Goal: Transaction & Acquisition: Purchase product/service

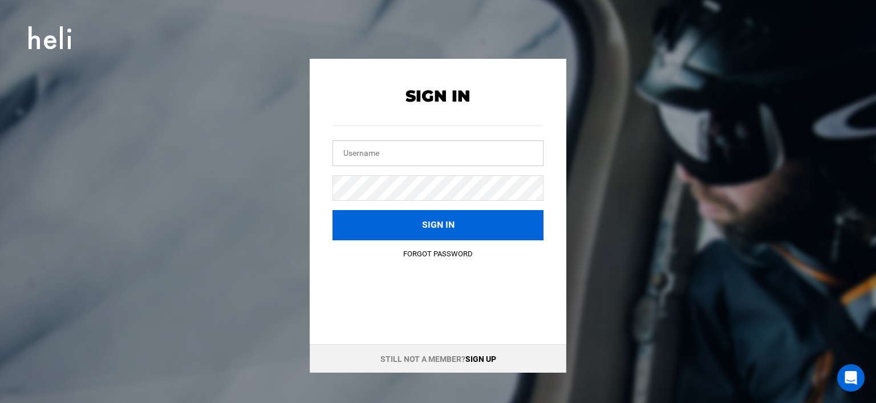
type input "[EMAIL_ADDRESS][DOMAIN_NAME]"
click at [429, 223] on button "Sign in" at bounding box center [437, 225] width 211 height 30
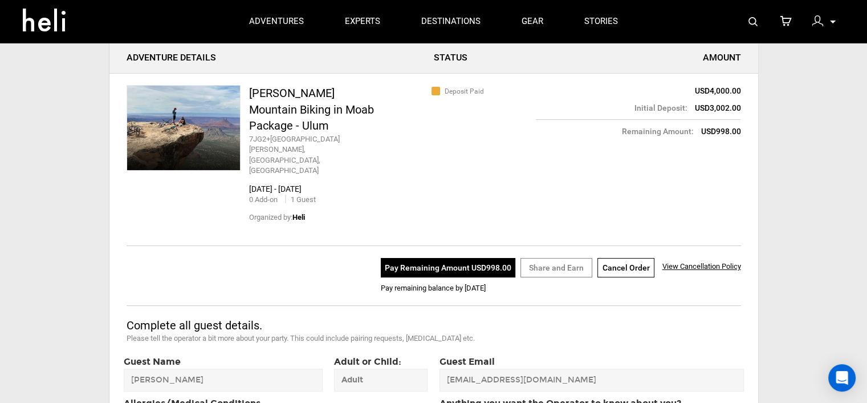
scroll to position [114, 0]
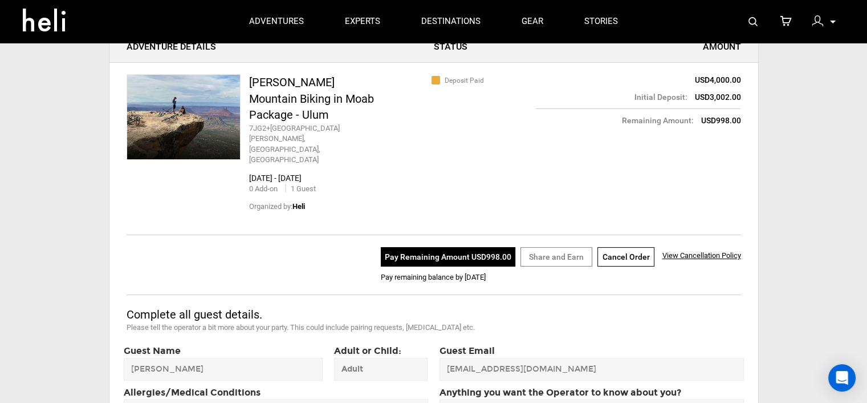
click at [433, 247] on button "Pay Remaining Amount USD998.00" at bounding box center [448, 256] width 135 height 19
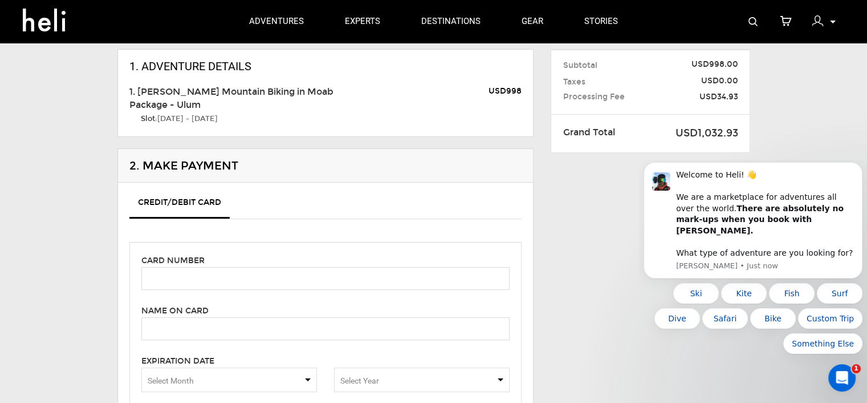
scroll to position [114, 0]
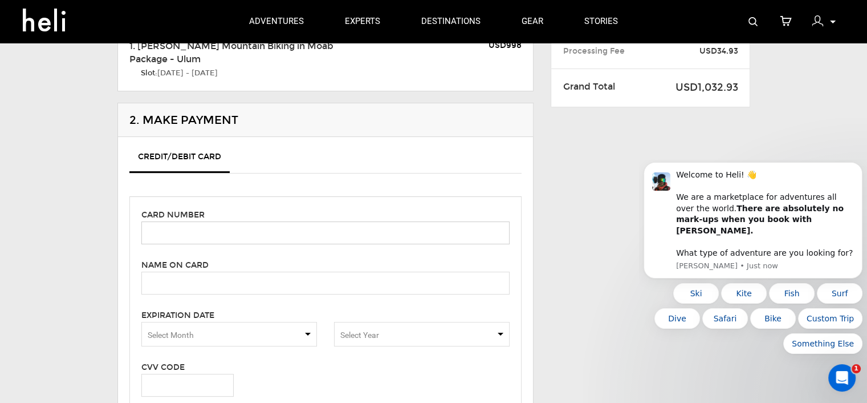
click at [201, 234] on input "text" at bounding box center [325, 232] width 368 height 23
type input "[CREDIT_CARD_NUMBER]"
type input "[PERSON_NAME]"
type input "343"
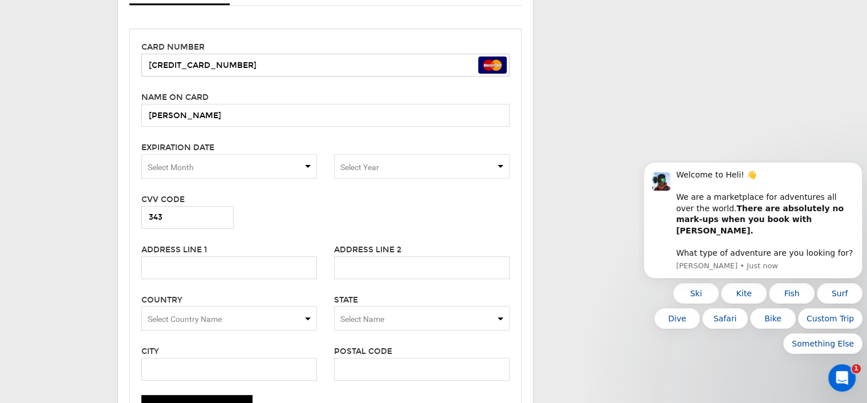
scroll to position [285, 0]
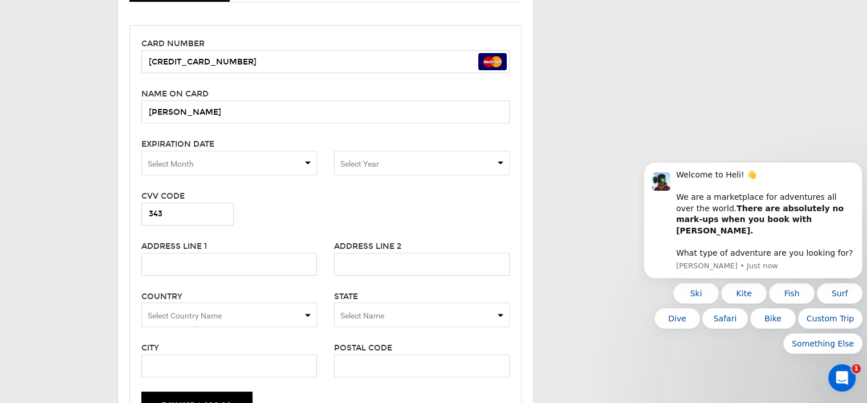
click at [307, 161] on span "Select Month" at bounding box center [229, 163] width 176 height 25
click at [173, 197] on span "10" at bounding box center [229, 197] width 174 height 23
click at [501, 161] on span "Select Year" at bounding box center [422, 163] width 176 height 25
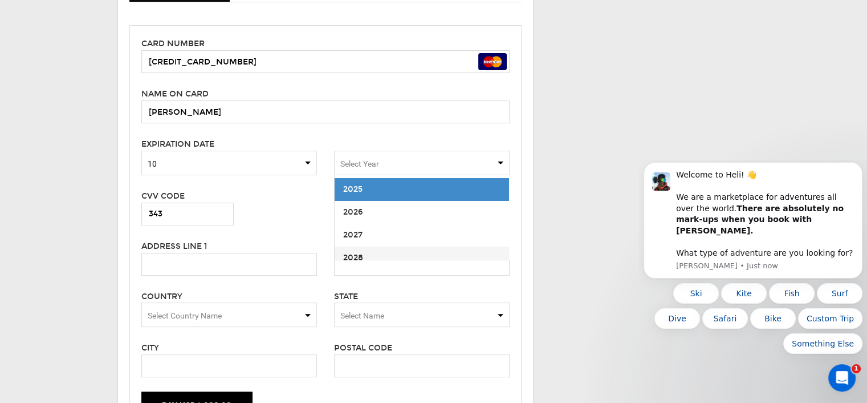
click at [352, 253] on span "2028" at bounding box center [353, 258] width 20 height 10
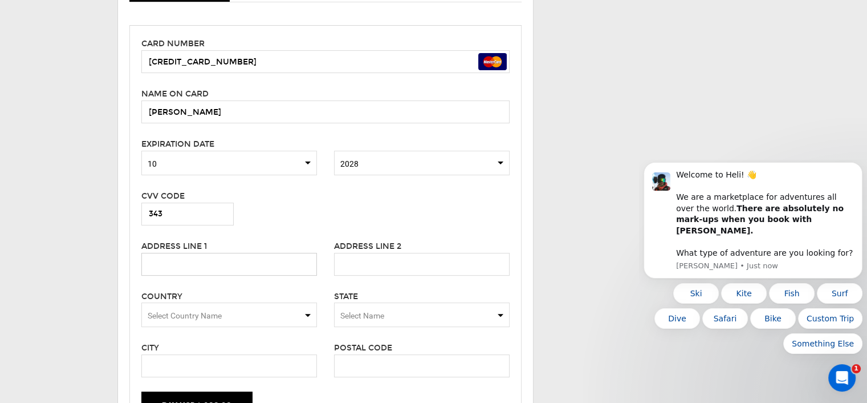
click at [237, 262] on input "text" at bounding box center [229, 264] width 176 height 23
click at [170, 265] on input "text" at bounding box center [229, 264] width 176 height 23
type input "[STREET_ADDRESS]"
click at [186, 314] on span "Select Country Name" at bounding box center [185, 315] width 74 height 9
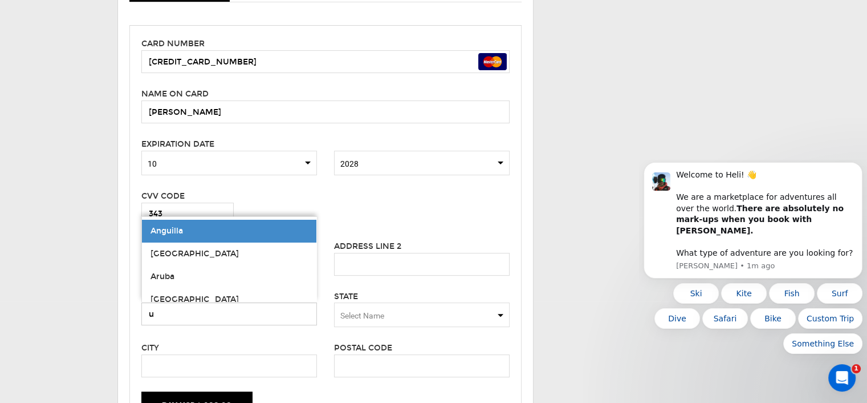
type input "[GEOGRAPHIC_DATA]"
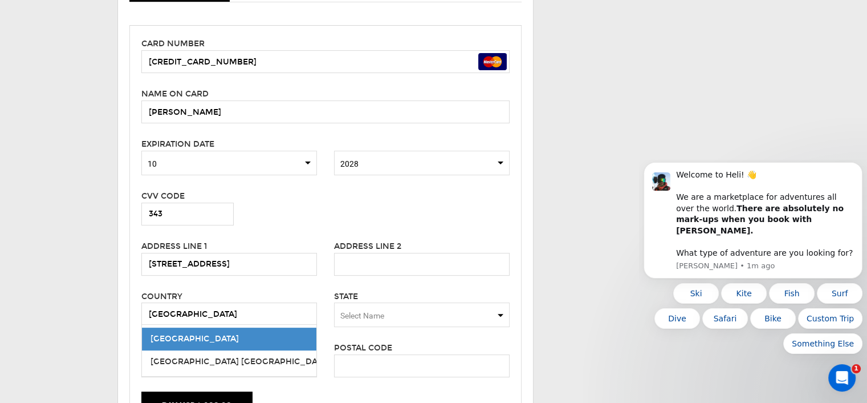
click at [360, 312] on span "Select Name" at bounding box center [362, 315] width 44 height 9
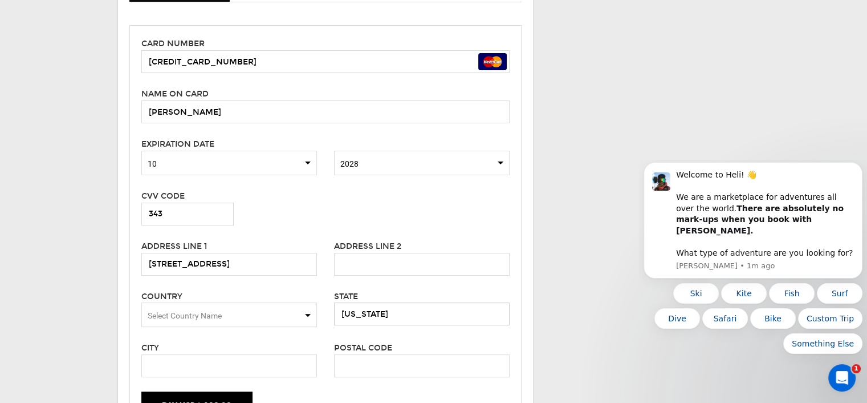
type input "[US_STATE]"
type input "V"
type input "[GEOGRAPHIC_DATA]"
type input "44140"
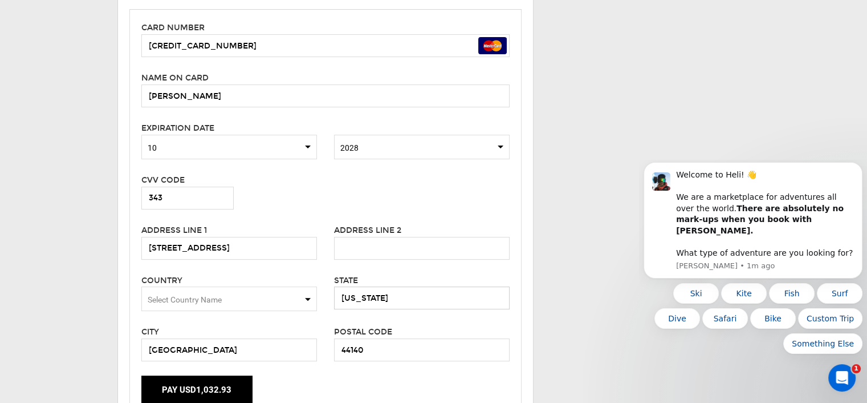
click at [391, 288] on input "[US_STATE]" at bounding box center [422, 297] width 176 height 23
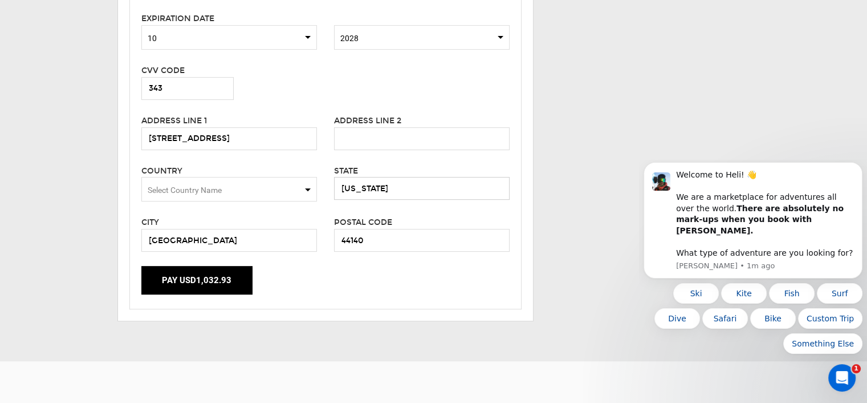
scroll to position [415, 0]
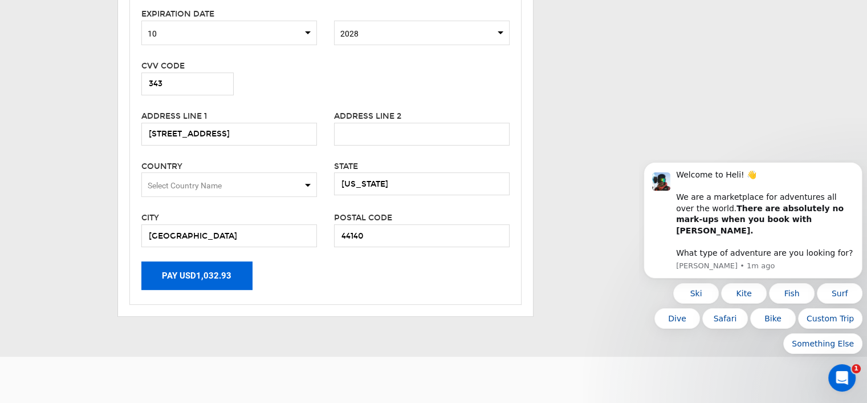
click at [204, 273] on button "Pay USD1,032.93" at bounding box center [196, 275] width 111 height 29
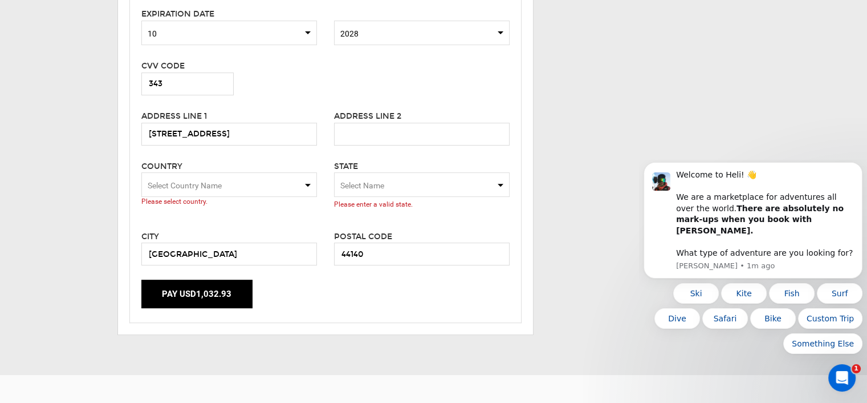
click at [308, 184] on span "Select Country Name" at bounding box center [229, 184] width 176 height 25
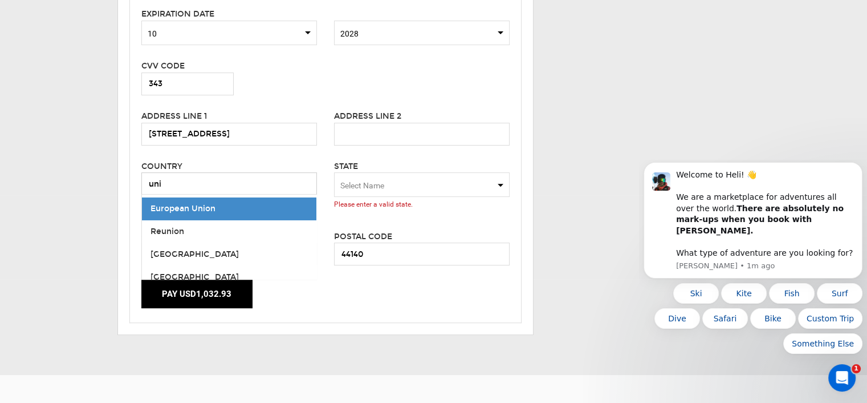
type input "uni"
click at [50, 266] on div "Secured Checkout Back to my Order 1. Adventure Details 1. [PERSON_NAME] Mountai…" at bounding box center [433, 8] width 867 height 698
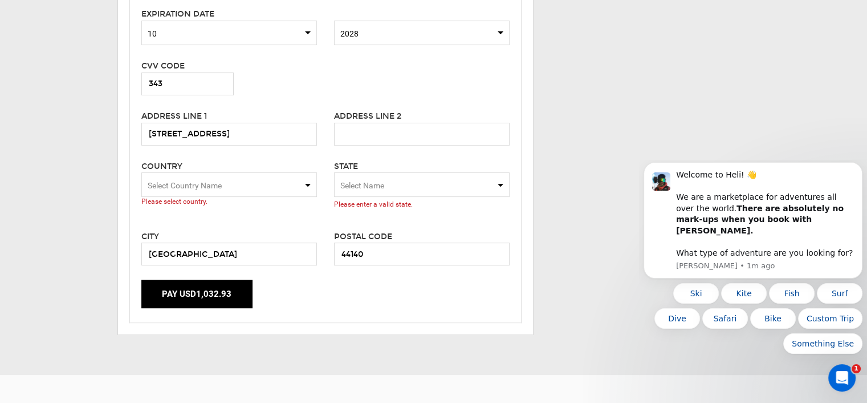
click at [202, 186] on span "Select Country Name" at bounding box center [185, 185] width 74 height 9
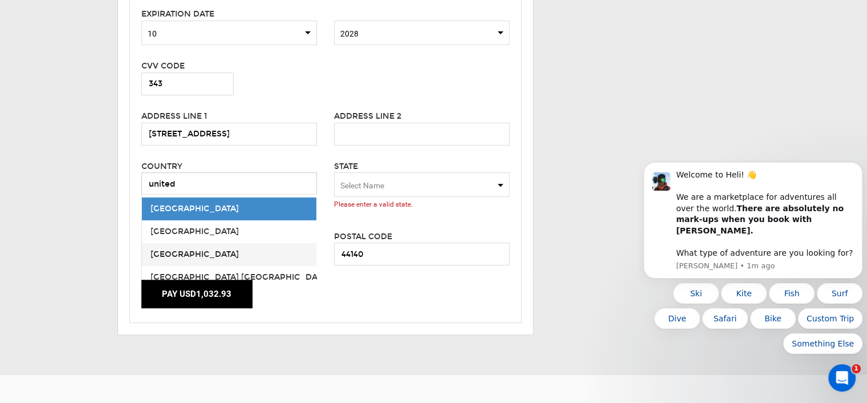
type input "united"
click at [169, 253] on span "[GEOGRAPHIC_DATA]" at bounding box center [195, 254] width 88 height 10
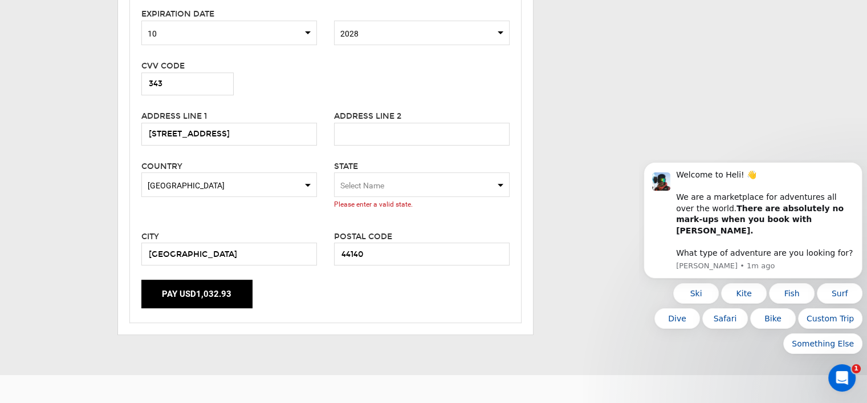
click at [365, 182] on span "Select Name" at bounding box center [362, 185] width 44 height 9
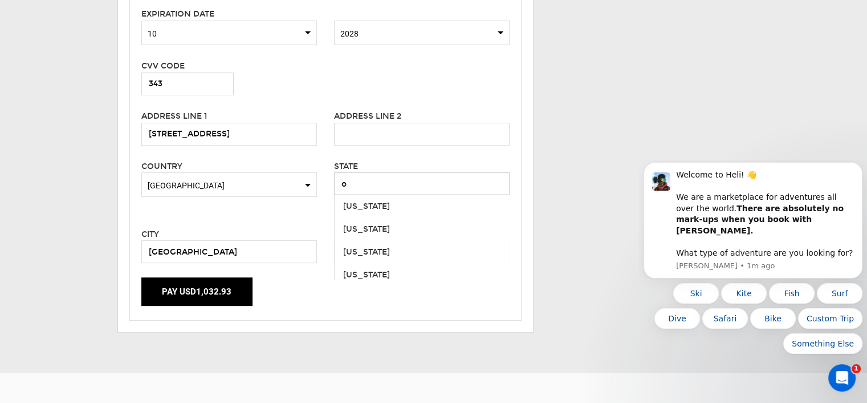
scroll to position [739, 0]
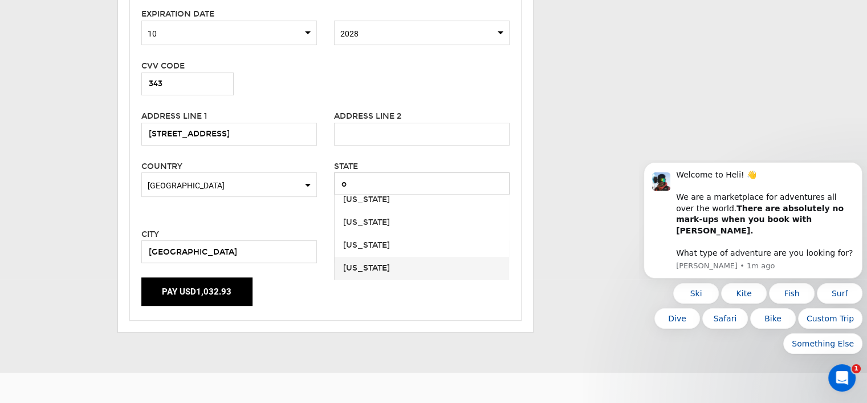
type input "o"
click at [347, 266] on div "[US_STATE]" at bounding box center [421, 267] width 157 height 11
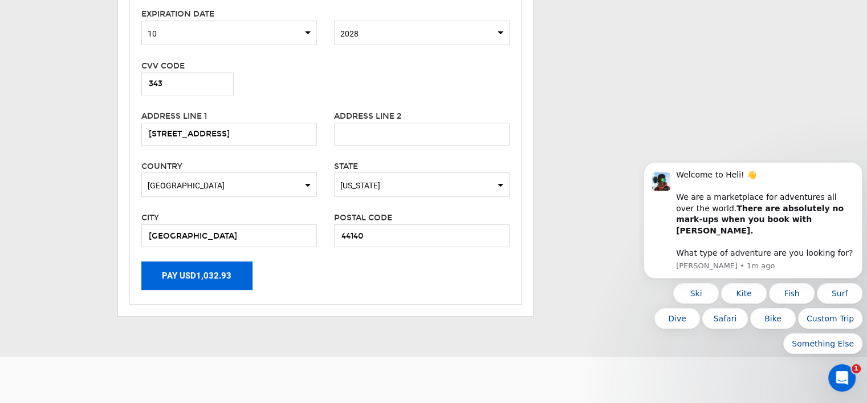
click at [195, 272] on button "Pay USD1,032.93" at bounding box center [196, 275] width 111 height 29
